Goal: Connect with others: Connect with others

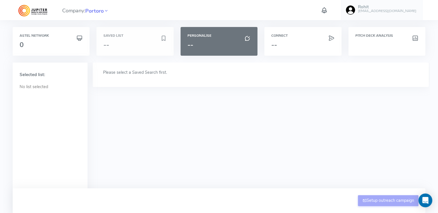
click at [123, 31] on div "Saved List --" at bounding box center [134, 41] width 77 height 29
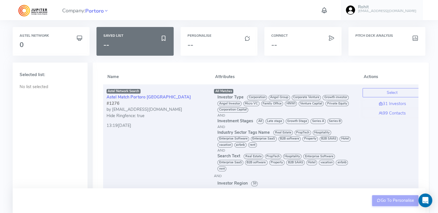
scroll to position [37, 0]
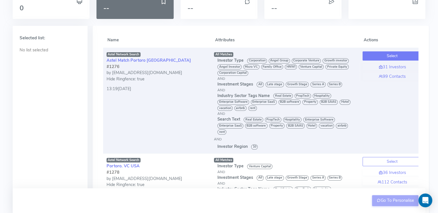
click at [383, 53] on button "Select" at bounding box center [391, 55] width 59 height 9
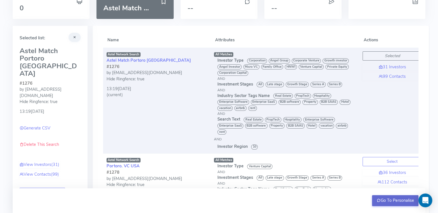
click at [384, 202] on button "Go To Personalise" at bounding box center [395, 201] width 46 height 11
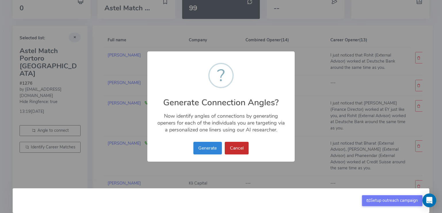
click at [242, 150] on button "Cancel" at bounding box center [237, 148] width 24 height 13
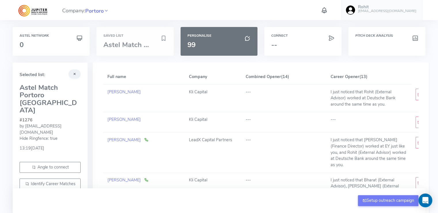
click at [124, 43] on span "Astel Match ..." at bounding box center [125, 44] width 45 height 9
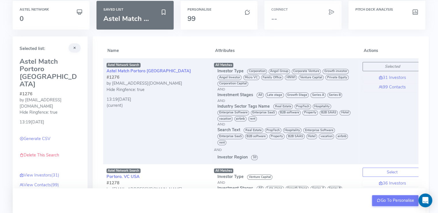
scroll to position [43, 0]
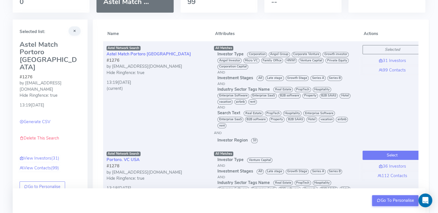
click at [379, 153] on button "Select" at bounding box center [391, 155] width 59 height 9
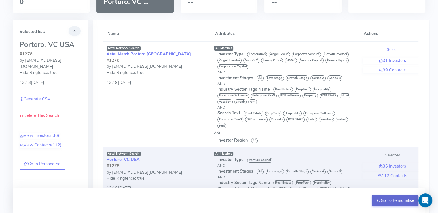
click at [382, 200] on button "Go To Personalise" at bounding box center [395, 201] width 46 height 11
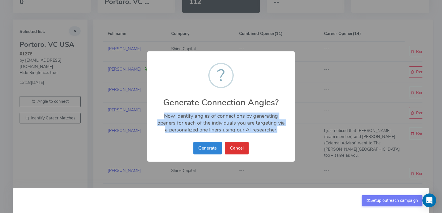
drag, startPoint x: 164, startPoint y: 114, endPoint x: 288, endPoint y: 136, distance: 126.1
click at [288, 136] on div "× ? Generate Connection Angles? Now identify angles of connections by generatin…" at bounding box center [220, 106] width 147 height 110
copy div "Now identify angles of connections by generating openers for each of the indivi…"
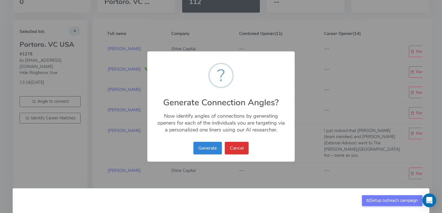
click at [213, 101] on h2 "Generate Connection Angles?" at bounding box center [220, 99] width 147 height 16
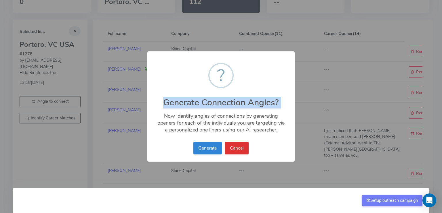
click at [213, 101] on h2 "Generate Connection Angles?" at bounding box center [220, 99] width 147 height 16
copy h2 "Generate Connection Angles?"
click at [247, 86] on div "× ? Generate Connection Angles? Now identify angles of connections by generatin…" at bounding box center [220, 106] width 147 height 110
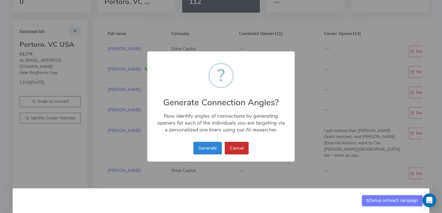
click at [237, 148] on button "Cancel" at bounding box center [237, 148] width 24 height 13
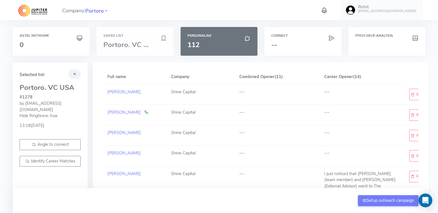
click at [135, 44] on span "Portoro. VC ..." at bounding box center [125, 44] width 45 height 9
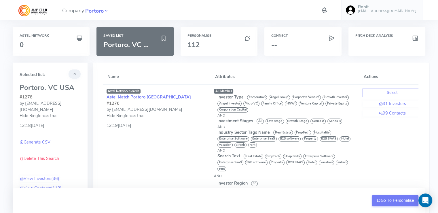
click at [324, 60] on div "Connect --" at bounding box center [303, 45] width 84 height 36
